Goal: Find specific page/section: Find specific page/section

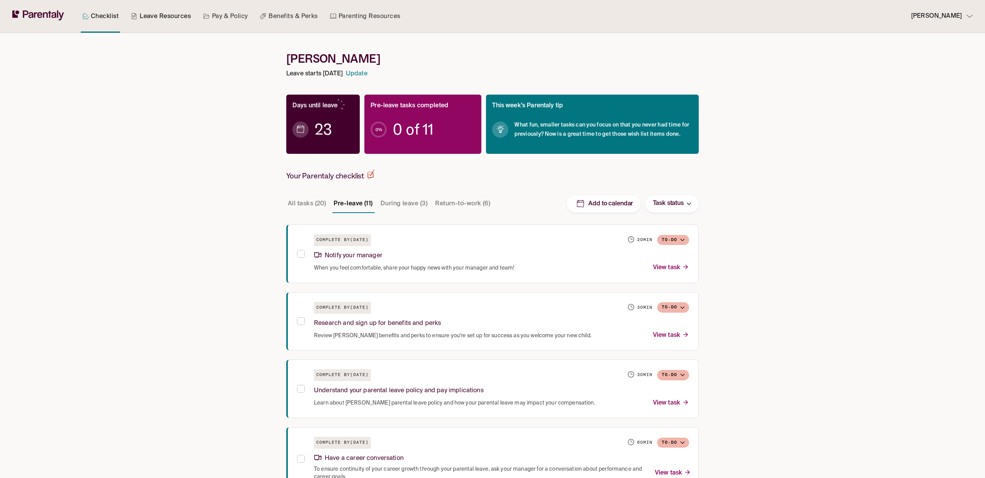
click at [158, 20] on link "Leave Resources" at bounding box center [160, 16] width 63 height 33
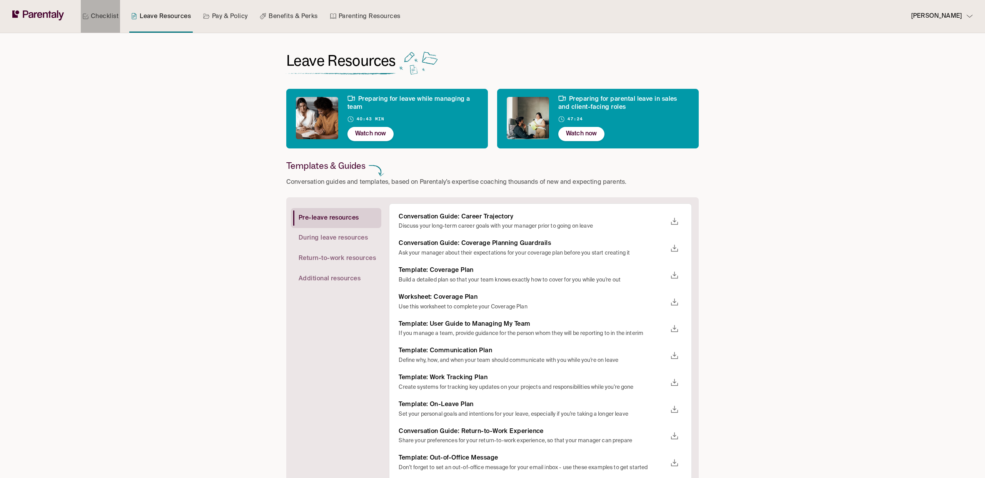
click at [111, 18] on link "Checklist" at bounding box center [100, 16] width 39 height 33
